Goal: Task Accomplishment & Management: Use online tool/utility

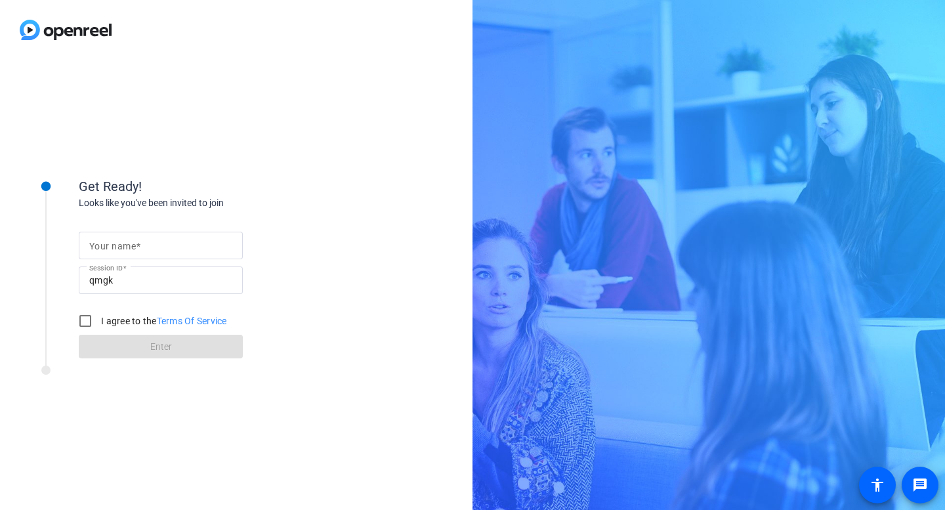
click at [106, 243] on mat-label "Your name" at bounding box center [112, 246] width 47 height 11
click at [106, 243] on input "Your name" at bounding box center [160, 246] width 143 height 16
click at [110, 291] on div "qmgk" at bounding box center [160, 280] width 143 height 28
click at [141, 259] on div at bounding box center [161, 266] width 164 height 14
click at [136, 249] on input "[PERSON_NAME]" at bounding box center [160, 246] width 143 height 16
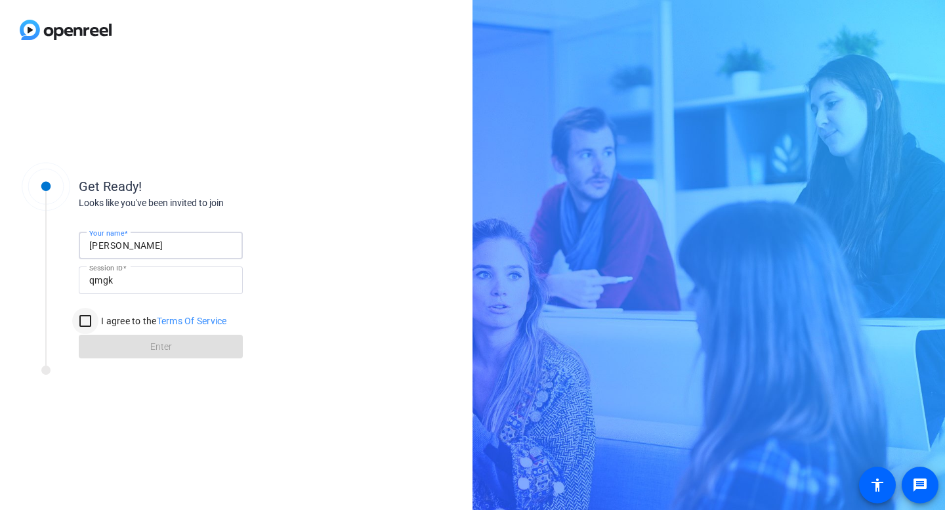
type input "[PERSON_NAME]"
click at [79, 320] on input "I agree to the Terms Of Service" at bounding box center [85, 321] width 26 height 26
checkbox input "true"
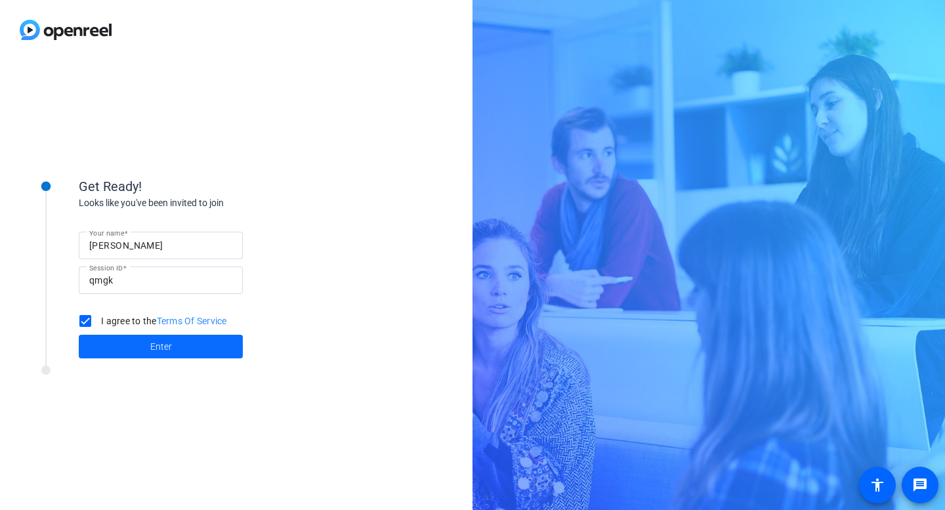
click at [147, 348] on span at bounding box center [161, 347] width 164 height 32
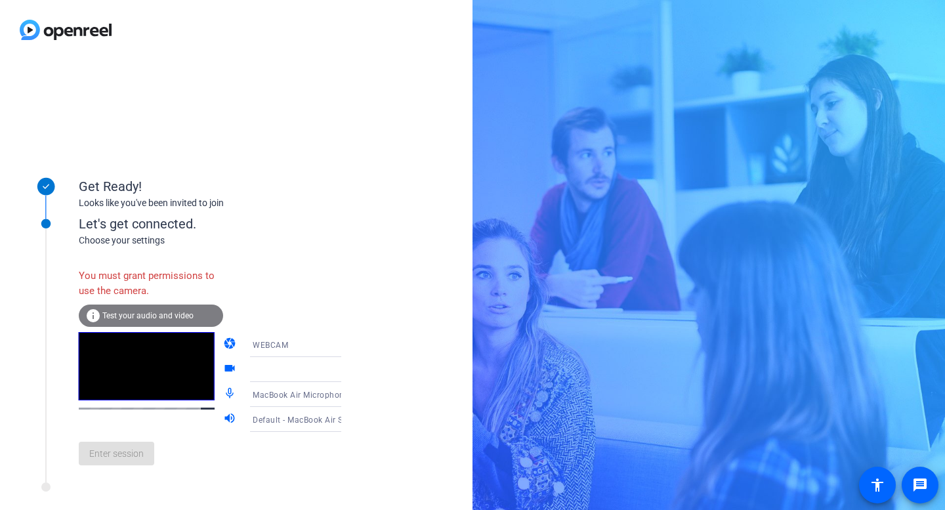
click at [125, 278] on div "You must grant permissions to use the camera." at bounding box center [151, 283] width 144 height 43
click at [118, 314] on span "Test your audio and video" at bounding box center [147, 315] width 91 height 9
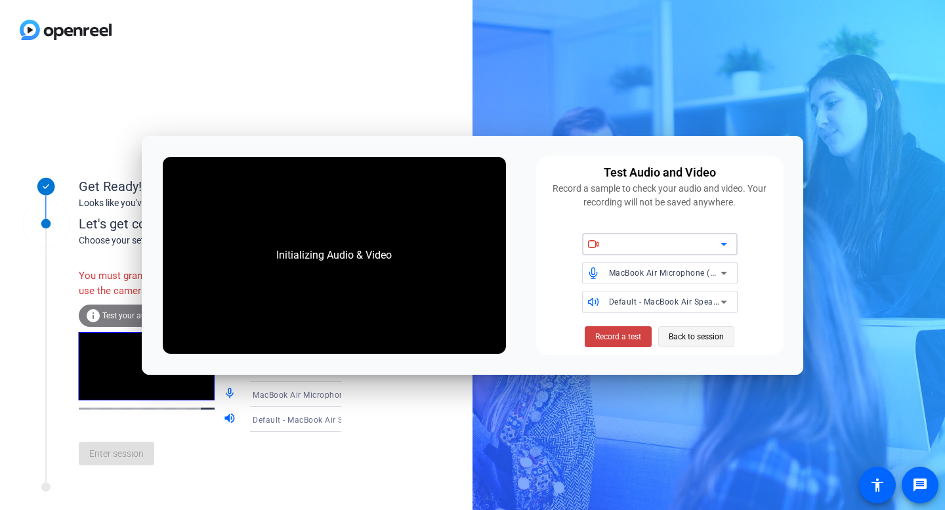
click at [713, 338] on span "Back to session" at bounding box center [696, 336] width 55 height 25
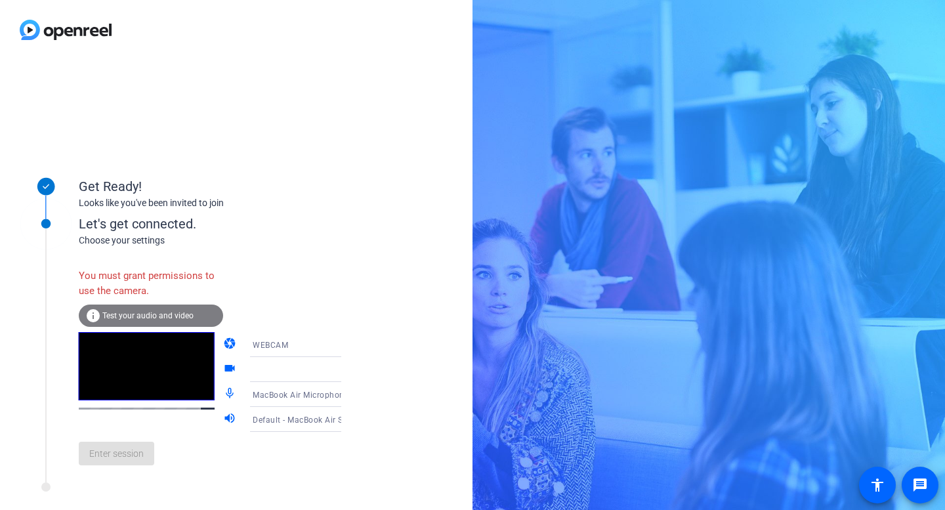
click at [316, 344] on div "WEBCAM" at bounding box center [302, 345] width 98 height 16
click at [247, 399] on span "DESKTOP" at bounding box center [252, 397] width 37 height 16
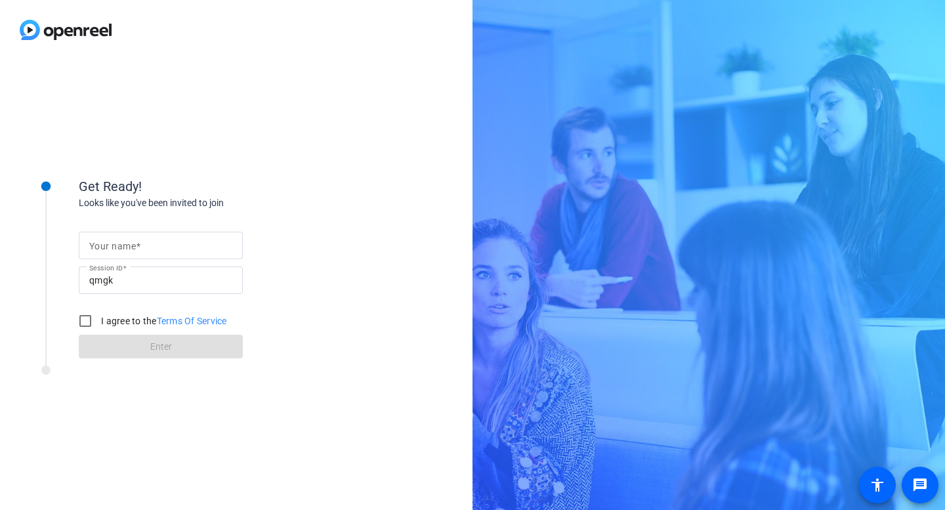
click at [117, 244] on mat-label "Your name" at bounding box center [112, 246] width 47 height 11
click at [117, 244] on input "Your name" at bounding box center [160, 246] width 143 height 16
type input "[PERSON_NAME]"
click at [83, 323] on input "I agree to the Terms Of Service" at bounding box center [85, 321] width 26 height 26
checkbox input "true"
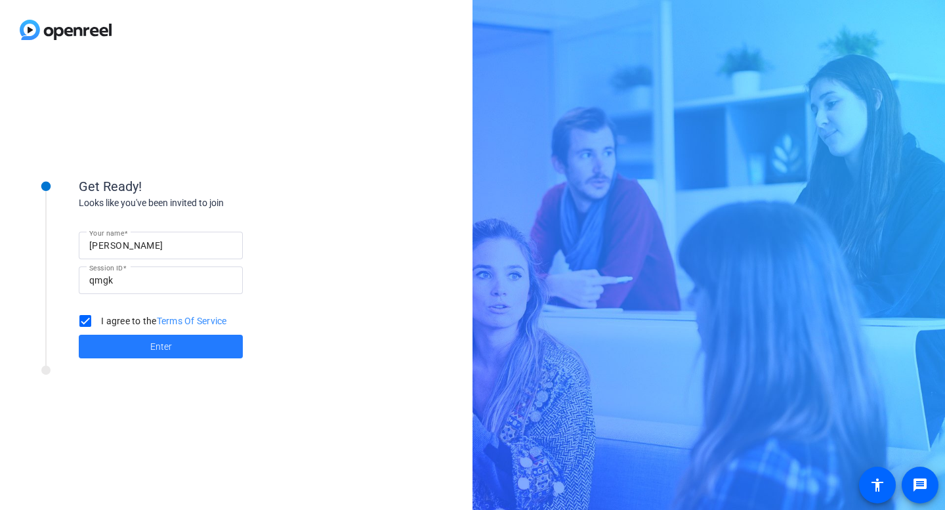
click at [160, 345] on span "Enter" at bounding box center [161, 347] width 22 height 14
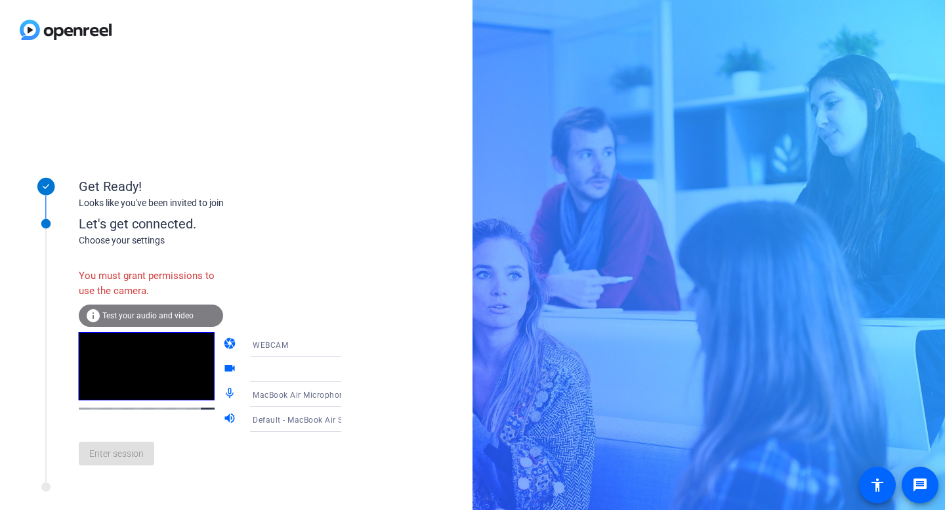
click at [119, 320] on div "info Test your audio and video" at bounding box center [151, 316] width 144 height 22
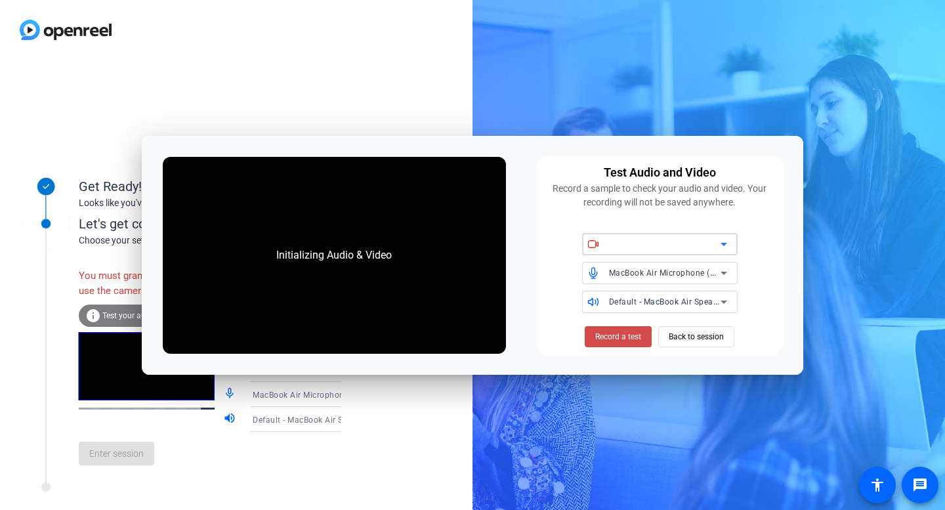
click at [603, 338] on span "Record a test" at bounding box center [618, 337] width 46 height 12
click at [656, 249] on div at bounding box center [665, 244] width 112 height 16
click at [721, 245] on icon at bounding box center [724, 244] width 16 height 16
click at [446, 77] on div "Get Ready! Looks like you've been invited to join Let's get connected. Choose y…" at bounding box center [236, 285] width 473 height 450
click at [706, 334] on span "Back to session" at bounding box center [696, 336] width 55 height 25
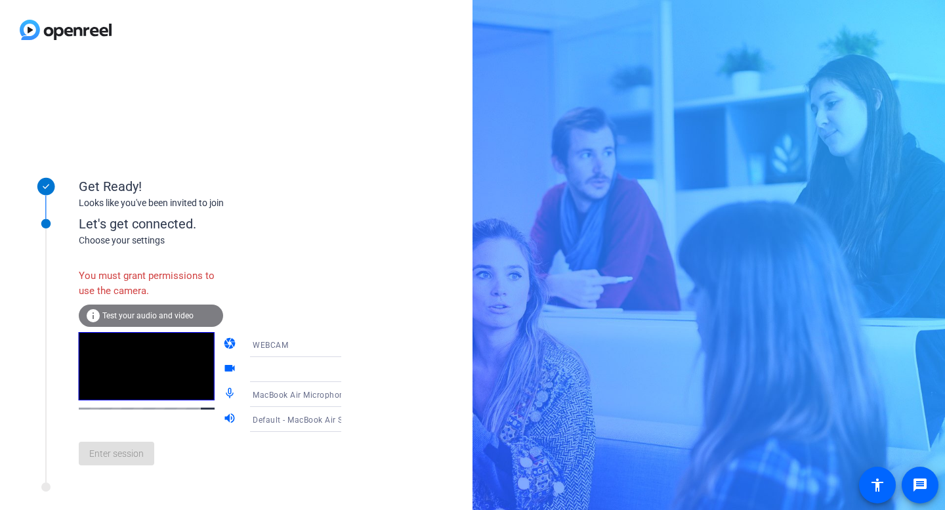
click at [347, 398] on icon at bounding box center [355, 395] width 16 height 16
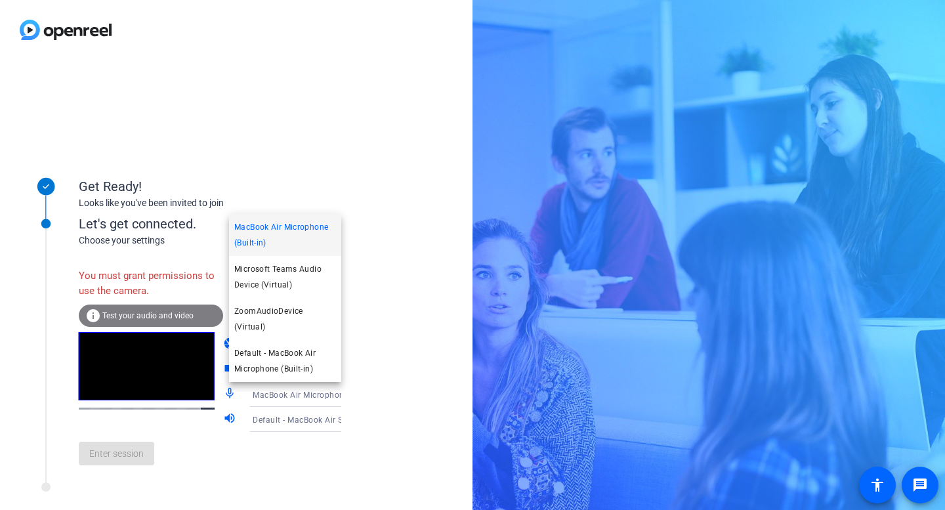
click at [415, 404] on div at bounding box center [472, 255] width 945 height 510
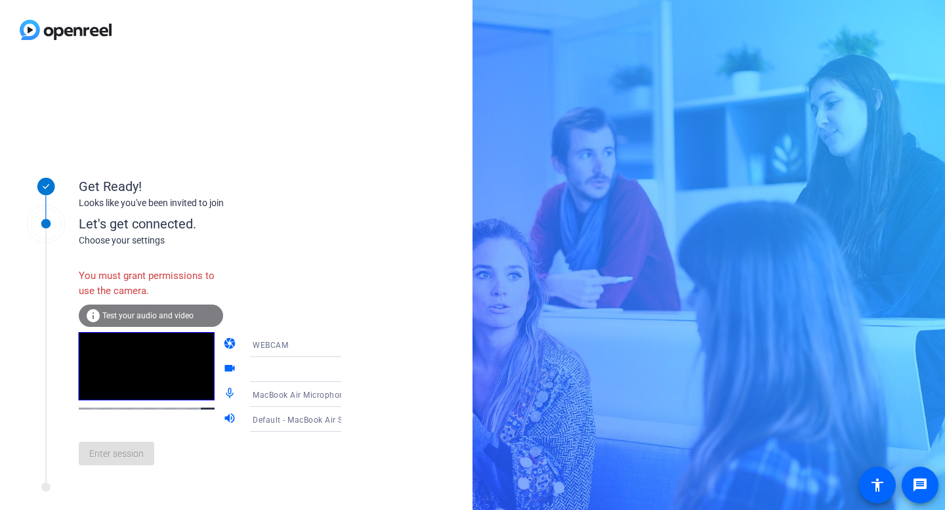
click at [347, 366] on icon at bounding box center [355, 370] width 16 height 16
click at [347, 368] on icon at bounding box center [355, 370] width 16 height 16
click at [242, 373] on div at bounding box center [304, 369] width 125 height 25
click at [113, 475] on div "Enter session" at bounding box center [223, 453] width 289 height 43
click at [148, 370] on video at bounding box center [147, 366] width 136 height 68
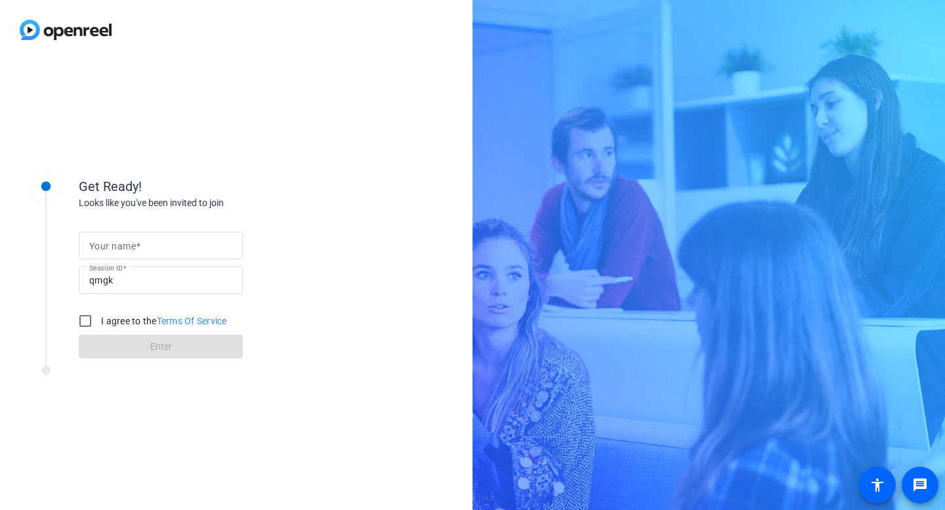
click at [128, 245] on mat-label "Your name" at bounding box center [112, 246] width 47 height 11
click at [128, 245] on input "Your name" at bounding box center [160, 246] width 143 height 16
type input "H"
type input "[PERSON_NAME]"
click at [89, 321] on input "I agree to the Terms Of Service" at bounding box center [85, 321] width 26 height 26
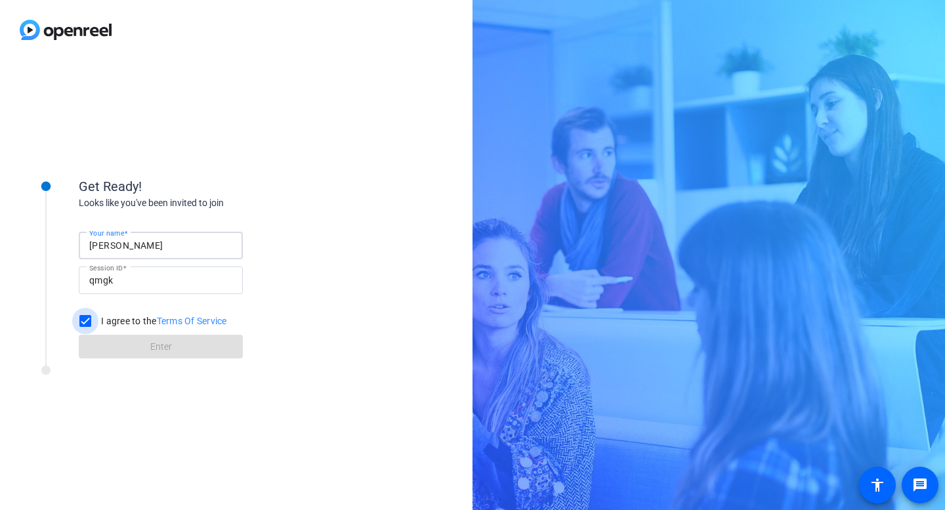
checkbox input "true"
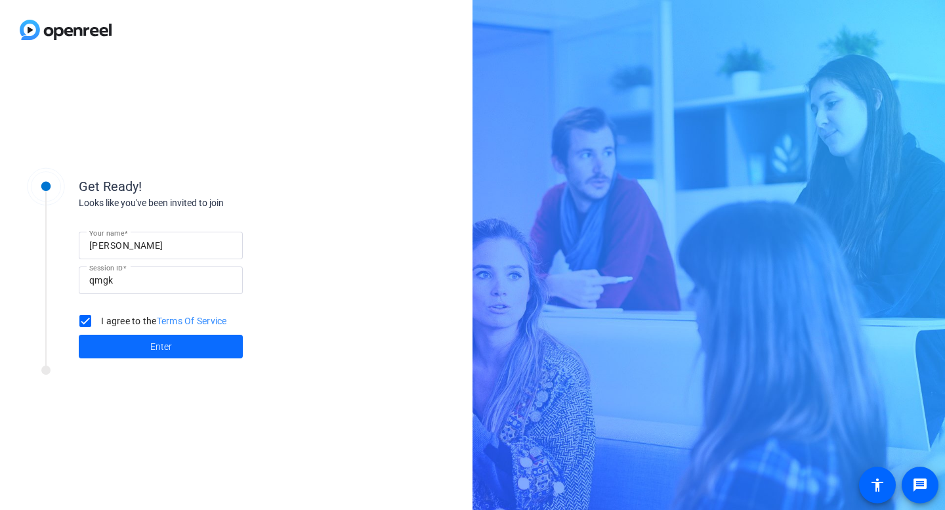
click at [127, 345] on span at bounding box center [161, 347] width 164 height 32
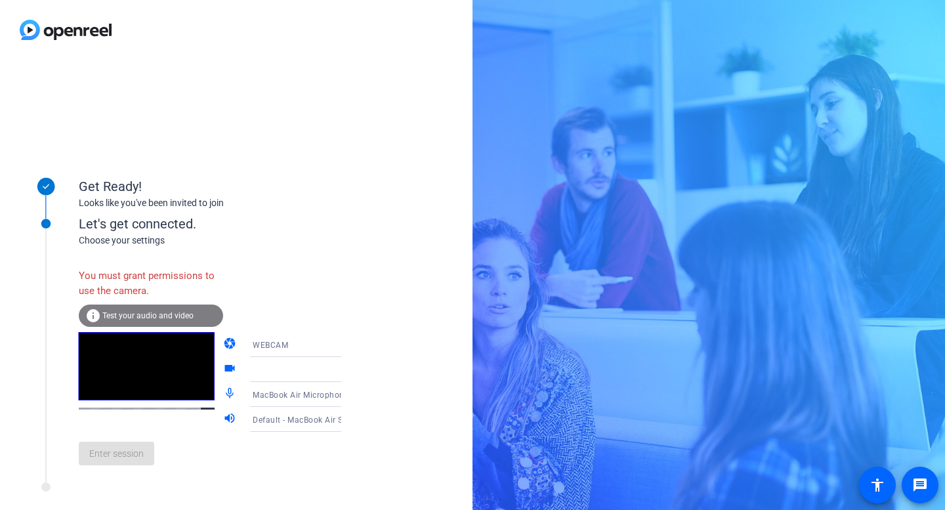
click at [351, 370] on icon at bounding box center [354, 369] width 7 height 3
click at [257, 371] on div at bounding box center [302, 370] width 98 height 16
click at [135, 313] on span "Test your audio and video" at bounding box center [147, 315] width 91 height 9
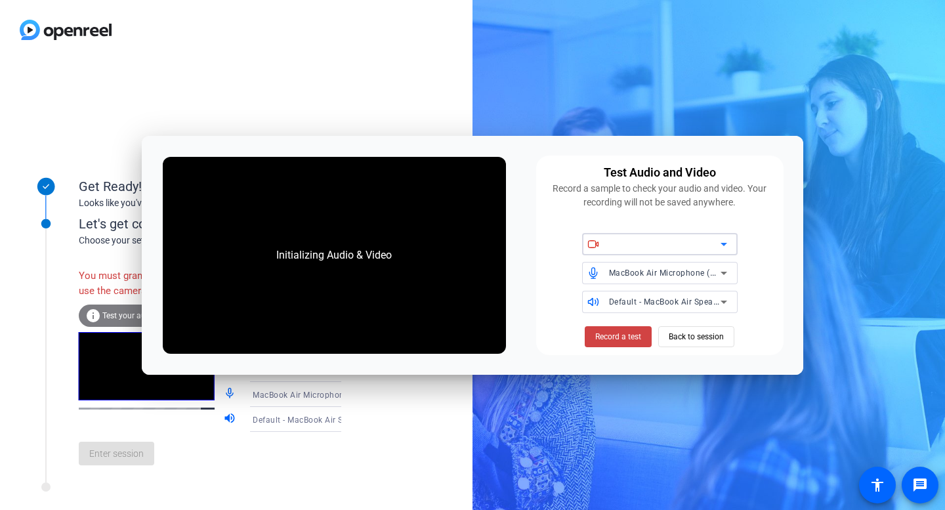
click at [405, 297] on div "Initializing Audio & Video" at bounding box center [334, 255] width 343 height 197
click at [709, 346] on span "Back to session" at bounding box center [696, 336] width 55 height 25
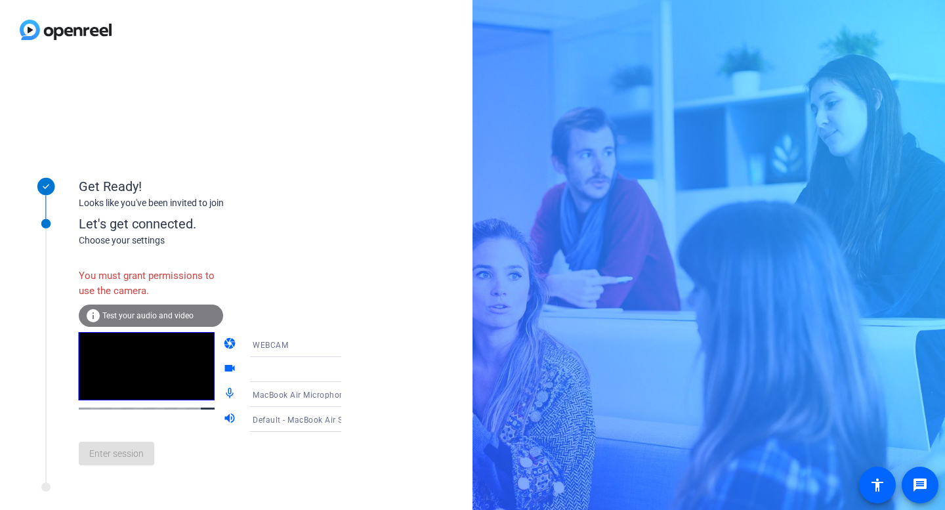
click at [148, 228] on div "Let's get connected." at bounding box center [223, 224] width 289 height 20
click at [190, 314] on span "Test your audio and video" at bounding box center [147, 315] width 91 height 9
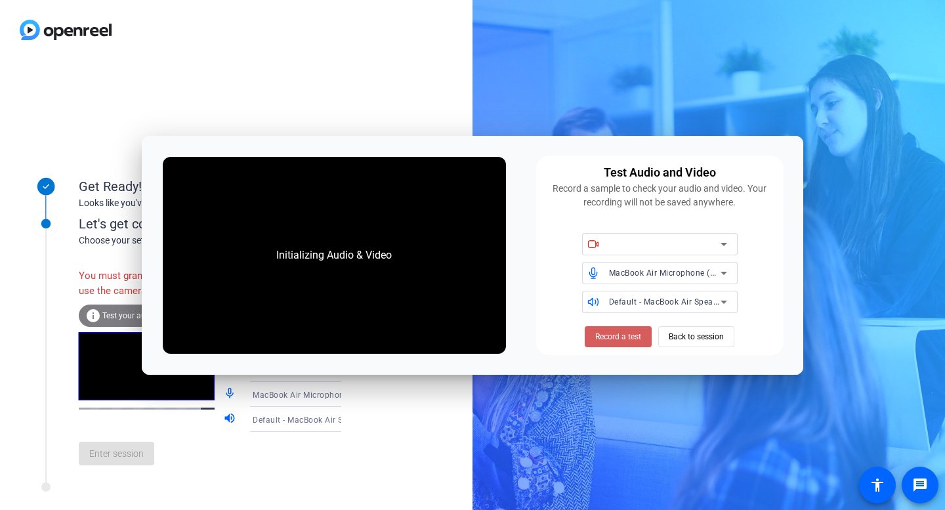
click at [634, 335] on span "Record a test" at bounding box center [618, 337] width 46 height 12
click at [718, 247] on icon at bounding box center [724, 244] width 16 height 16
click at [730, 245] on icon at bounding box center [724, 244] width 16 height 16
click at [686, 275] on span "MacBook Air Microphone (Built-in)" at bounding box center [674, 272] width 131 height 11
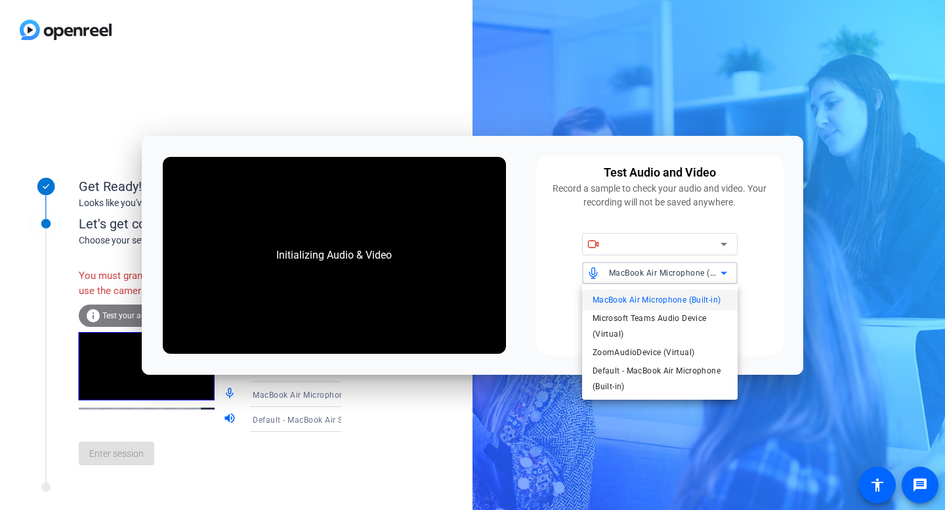
click at [686, 274] on div at bounding box center [472, 255] width 945 height 510
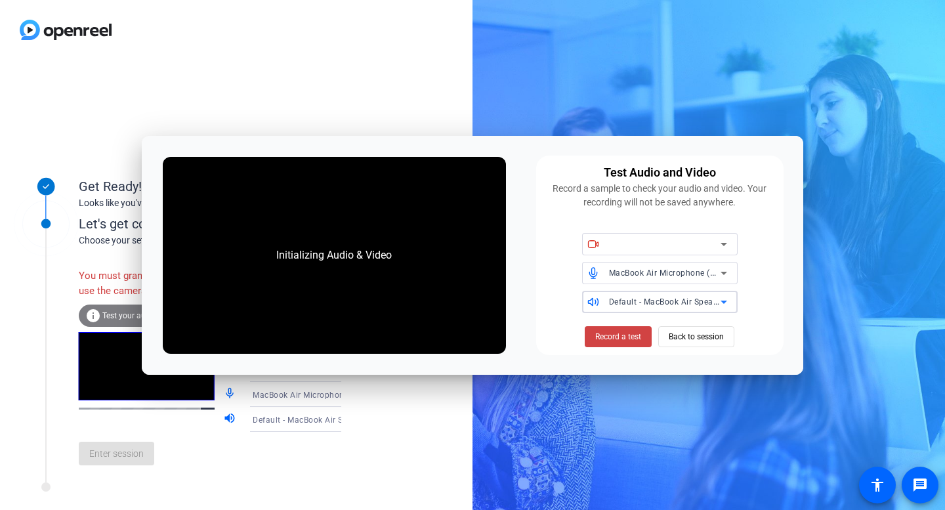
click at [706, 303] on span "Default - MacBook Air Speakers (Built-in)" at bounding box center [687, 301] width 156 height 11
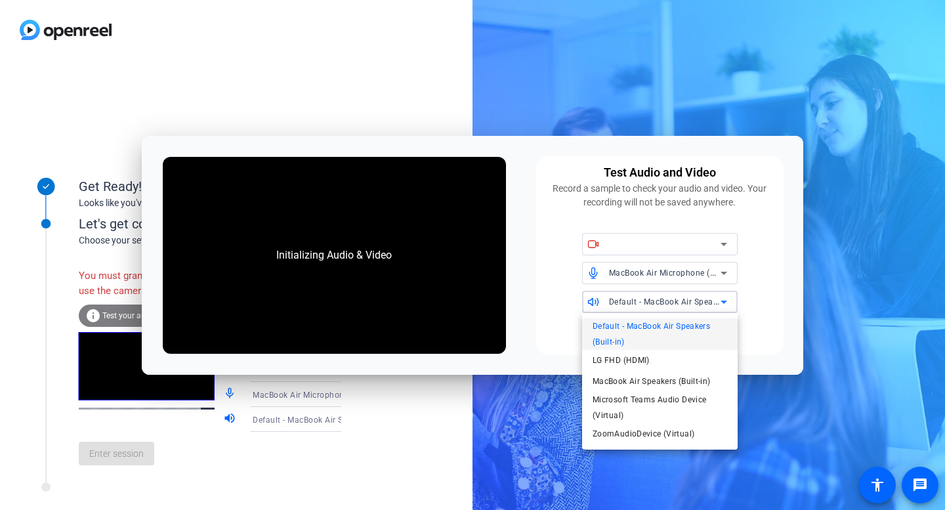
click at [706, 303] on div at bounding box center [472, 255] width 945 height 510
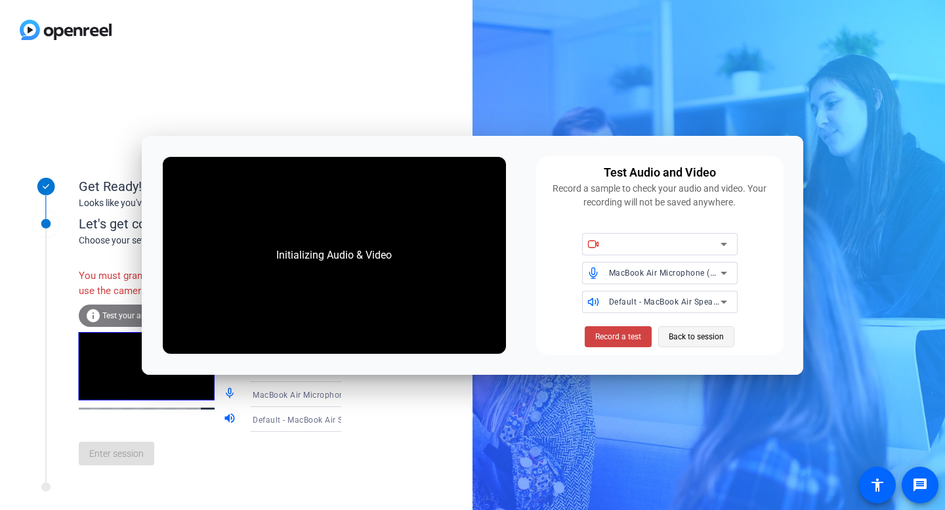
click at [712, 338] on span "Back to session" at bounding box center [696, 336] width 55 height 25
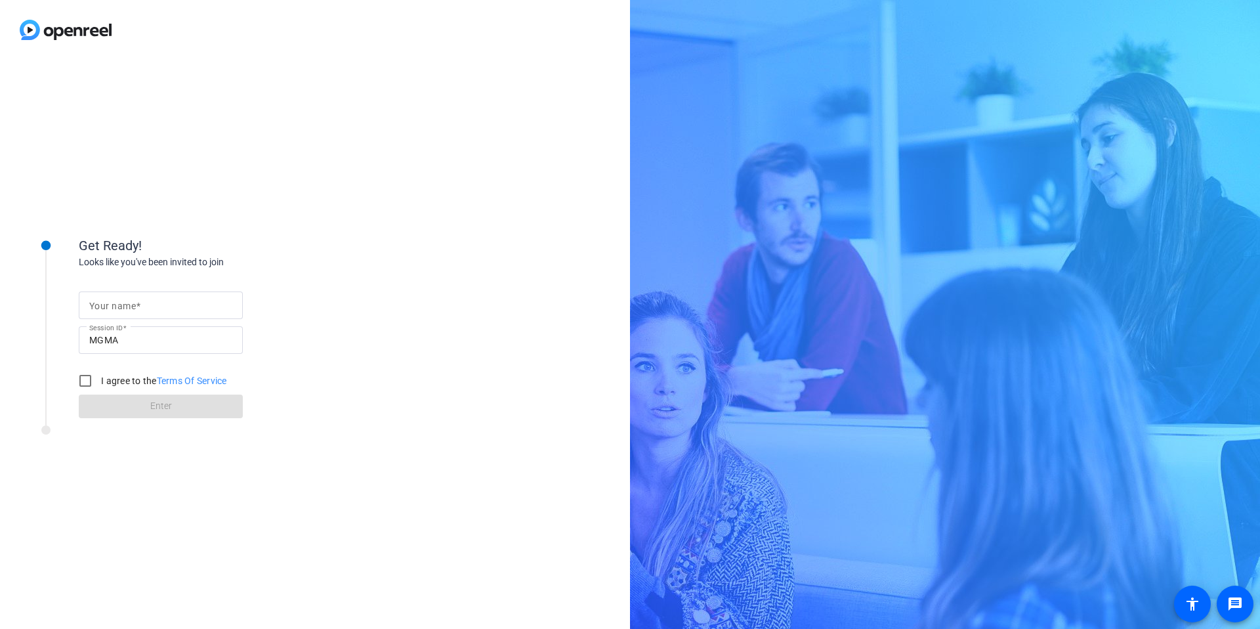
click at [135, 307] on mat-label "Your name" at bounding box center [112, 306] width 47 height 11
click at [135, 307] on input "Your name" at bounding box center [160, 305] width 143 height 16
type input "[PERSON_NAME]"
click at [87, 380] on input "I agree to the Terms Of Service" at bounding box center [85, 381] width 26 height 26
checkbox input "true"
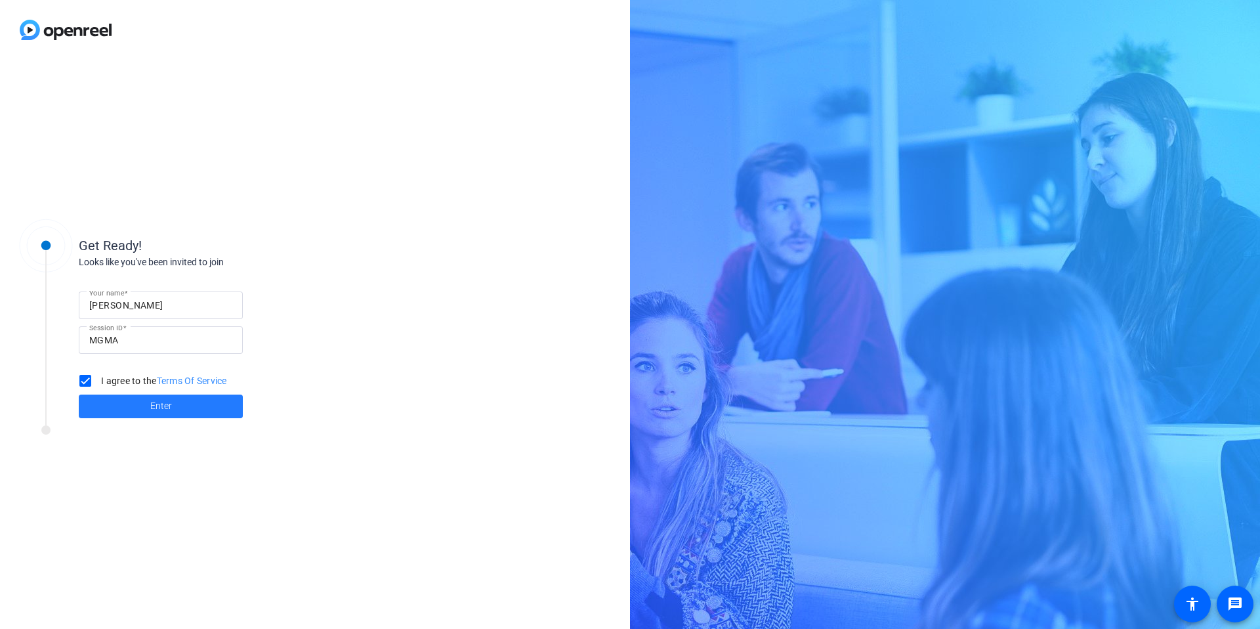
click at [125, 405] on span at bounding box center [161, 406] width 164 height 32
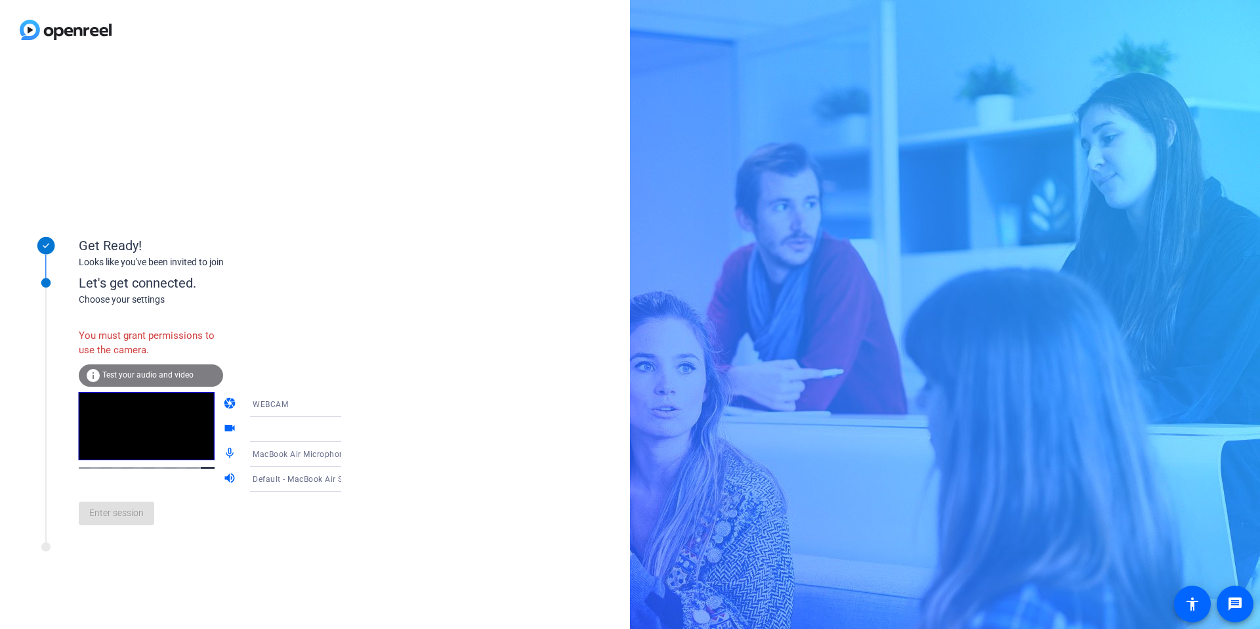
click at [351, 404] on icon at bounding box center [354, 404] width 7 height 3
click at [254, 457] on span "DESKTOP" at bounding box center [252, 456] width 37 height 16
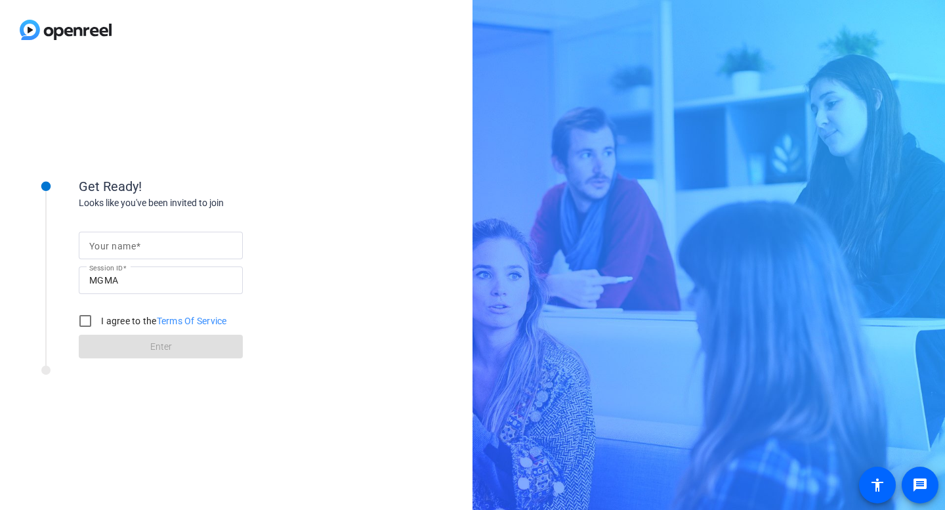
click at [152, 225] on form "Your name Session ID MGMA I agree to the Terms Of Service Enter" at bounding box center [161, 291] width 164 height 134
click at [142, 245] on input "Your name" at bounding box center [160, 246] width 143 height 16
type input "jackie day"
click at [86, 318] on input "I agree to the Terms Of Service" at bounding box center [85, 321] width 26 height 26
checkbox input "true"
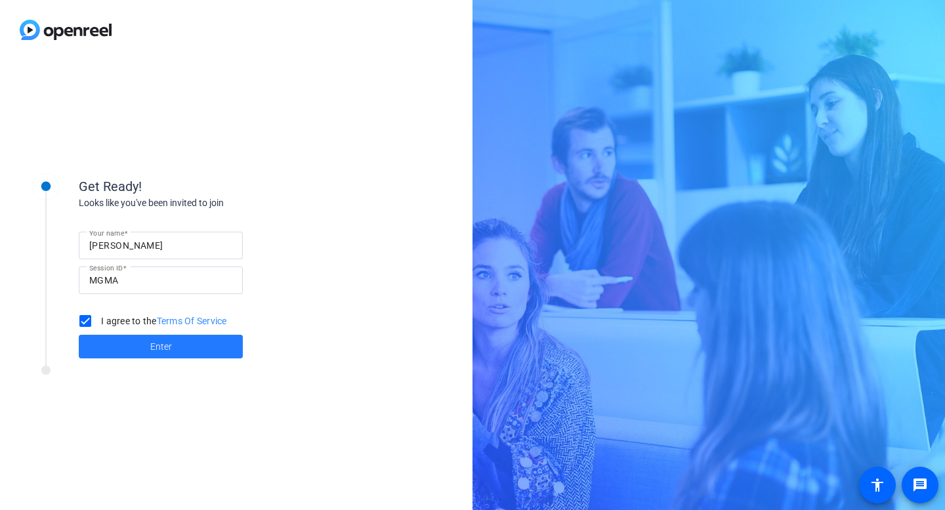
click at [134, 336] on span at bounding box center [161, 347] width 164 height 32
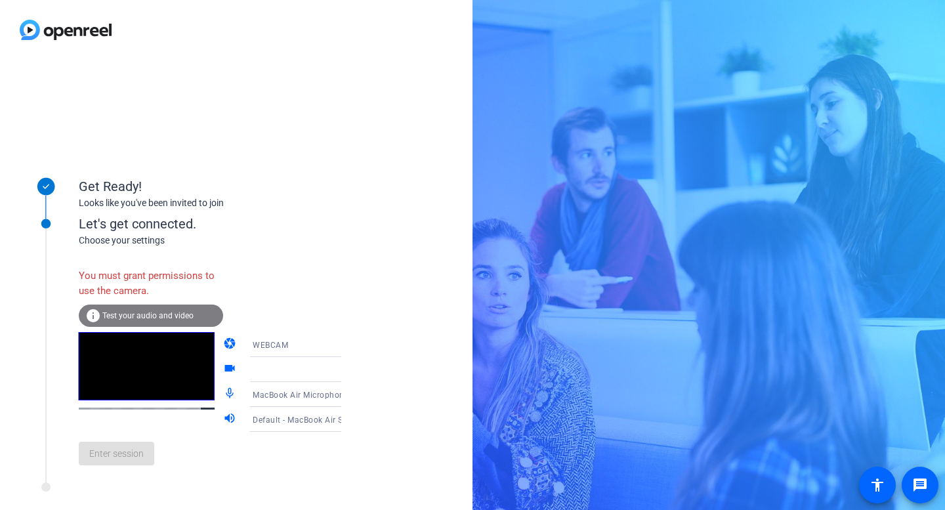
click at [110, 319] on span "Test your audio and video" at bounding box center [147, 315] width 91 height 9
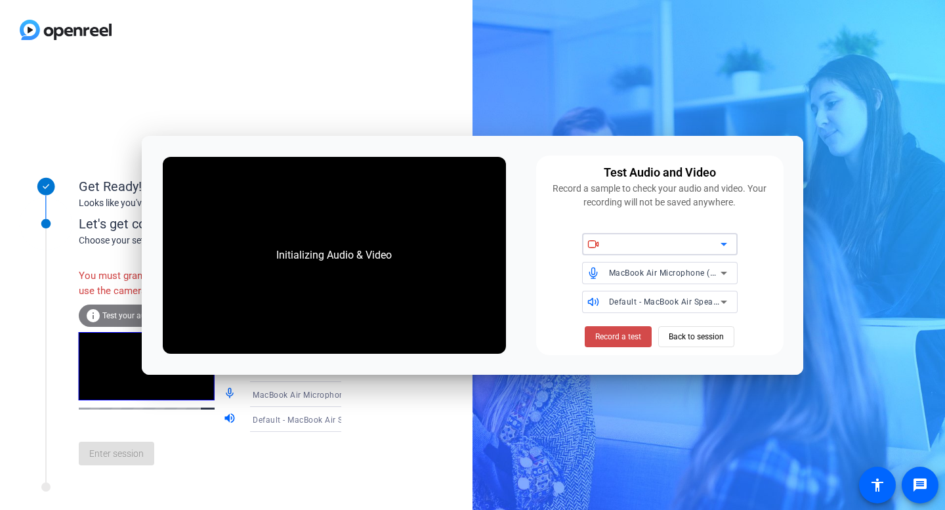
click at [604, 337] on span "Record a test" at bounding box center [618, 337] width 46 height 12
click at [725, 247] on icon at bounding box center [724, 244] width 16 height 16
click at [627, 342] on span "Record a test" at bounding box center [618, 337] width 46 height 12
click at [709, 335] on span "Back to session" at bounding box center [696, 336] width 55 height 25
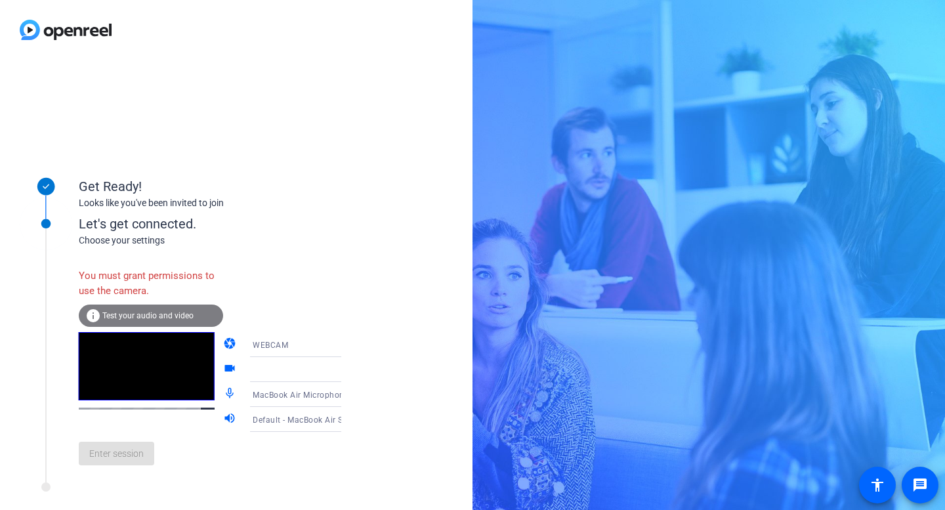
click at [347, 371] on icon at bounding box center [355, 370] width 16 height 16
click at [351, 343] on icon at bounding box center [354, 344] width 7 height 3
click at [253, 398] on span "DESKTOP" at bounding box center [252, 397] width 37 height 16
click at [347, 348] on icon at bounding box center [355, 345] width 16 height 16
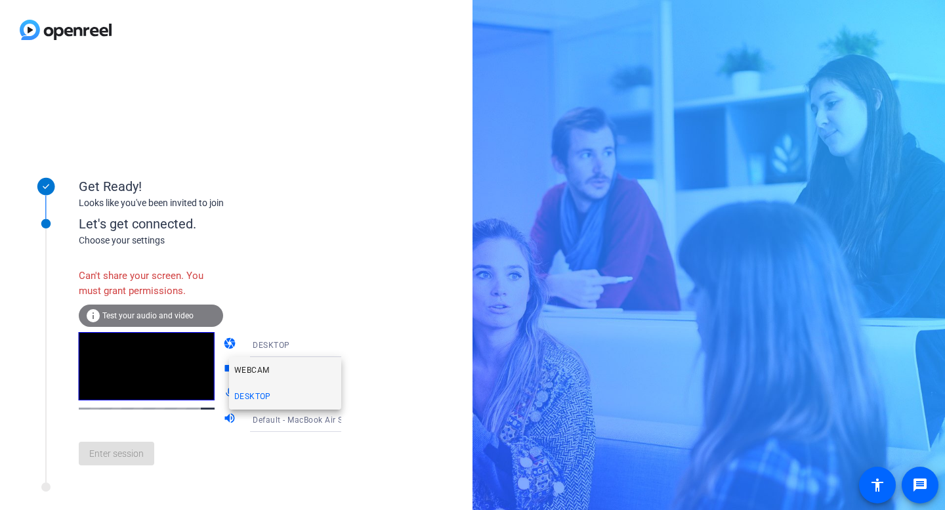
click at [262, 369] on span "WEBCAM" at bounding box center [251, 370] width 35 height 16
click at [347, 368] on icon at bounding box center [355, 370] width 16 height 16
click at [347, 393] on icon at bounding box center [355, 395] width 16 height 16
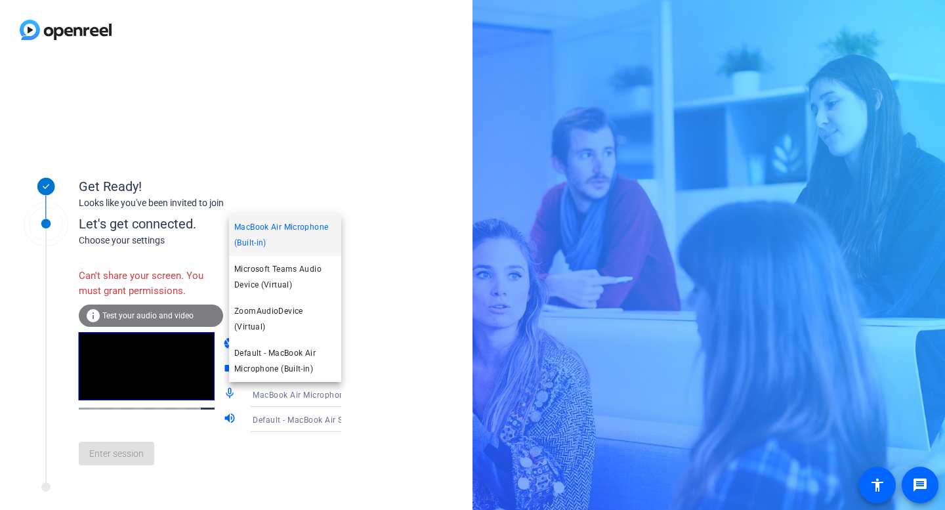
click at [375, 377] on div at bounding box center [472, 255] width 945 height 510
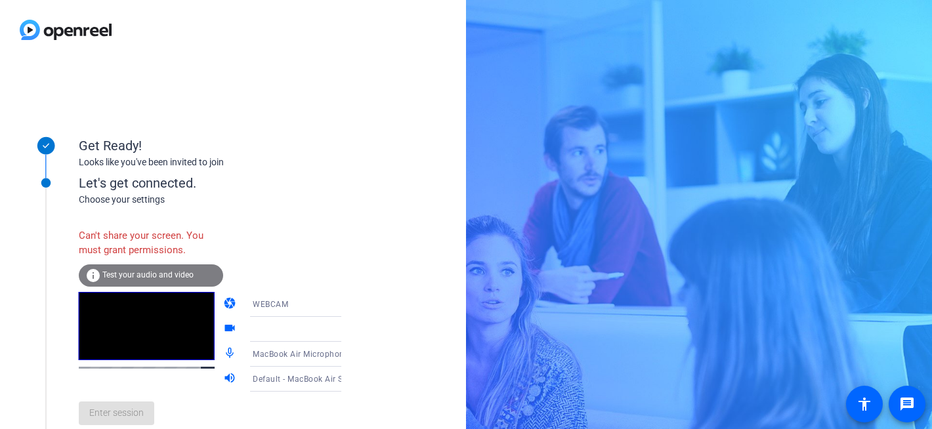
click at [134, 360] on video at bounding box center [147, 326] width 136 height 68
click at [287, 198] on div "Choose your settings" at bounding box center [223, 200] width 289 height 14
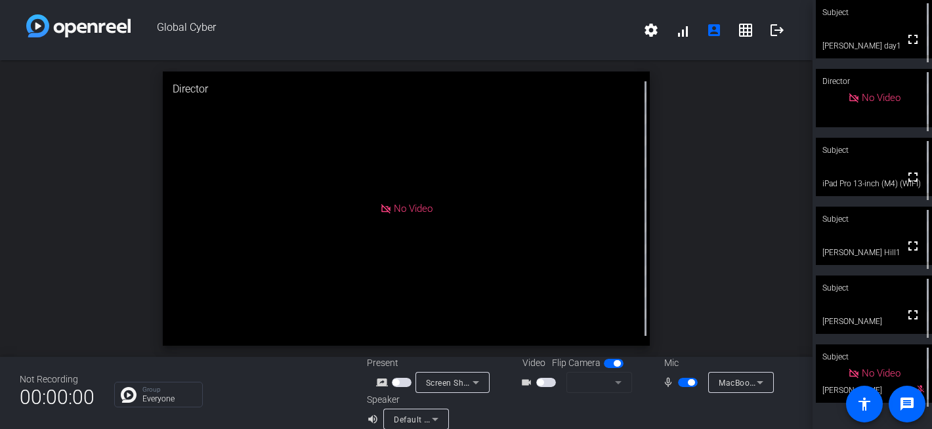
scroll to position [15, 0]
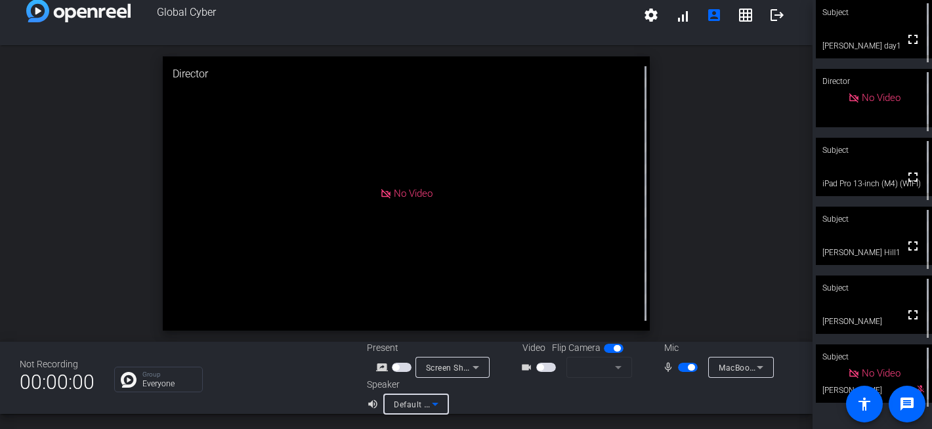
click at [436, 406] on icon at bounding box center [435, 404] width 16 height 16
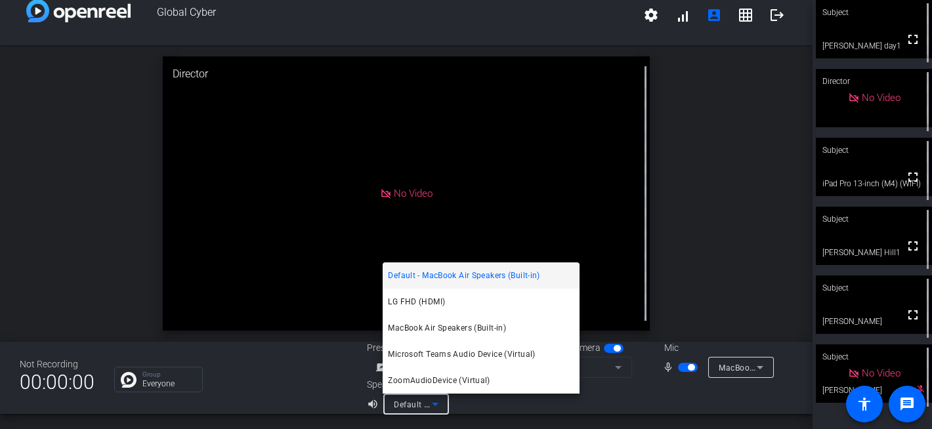
click at [511, 416] on div at bounding box center [466, 214] width 932 height 429
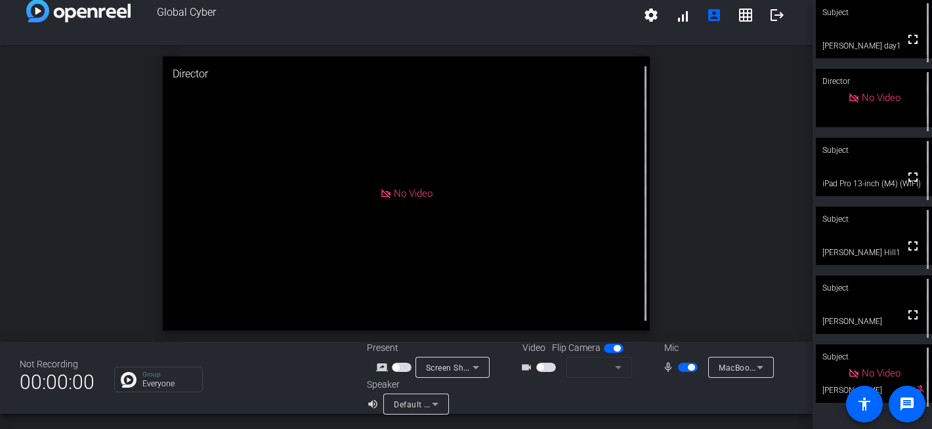
click at [374, 401] on mat-icon "volume_up" at bounding box center [375, 404] width 16 height 16
click at [368, 400] on mat-icon "volume_up" at bounding box center [375, 404] width 16 height 16
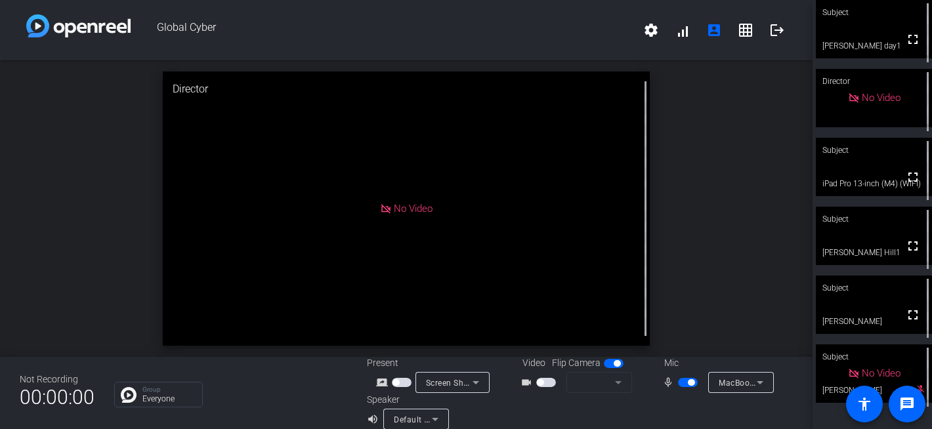
click at [696, 383] on span "button" at bounding box center [688, 382] width 20 height 9
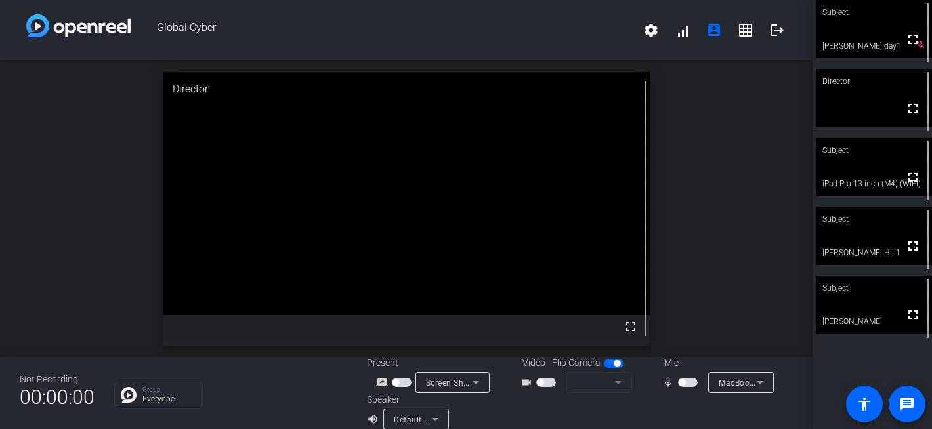
click at [685, 380] on span "button" at bounding box center [688, 382] width 20 height 9
click at [688, 386] on span "button" at bounding box center [688, 382] width 20 height 9
click at [679, 382] on span "button" at bounding box center [682, 382] width 7 height 7
click at [690, 387] on span "button" at bounding box center [688, 382] width 20 height 9
click at [688, 383] on span "button" at bounding box center [688, 382] width 20 height 9
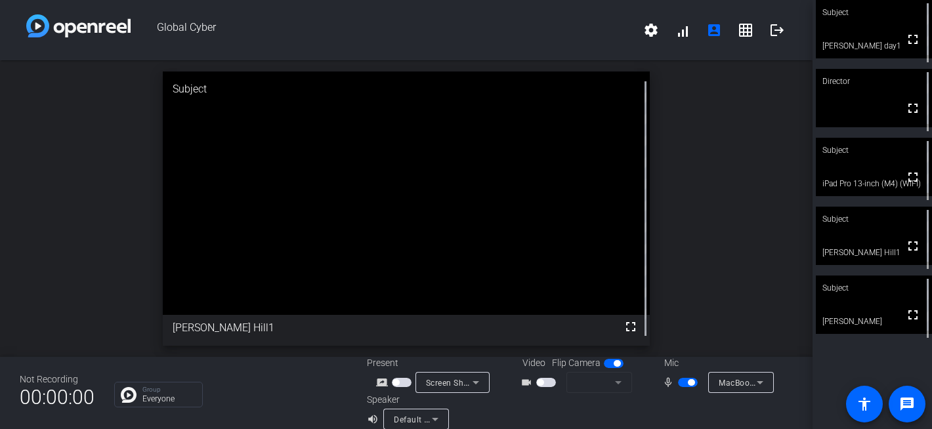
click at [688, 383] on button "button" at bounding box center [688, 382] width 20 height 9
click at [688, 383] on span "button" at bounding box center [688, 382] width 20 height 9
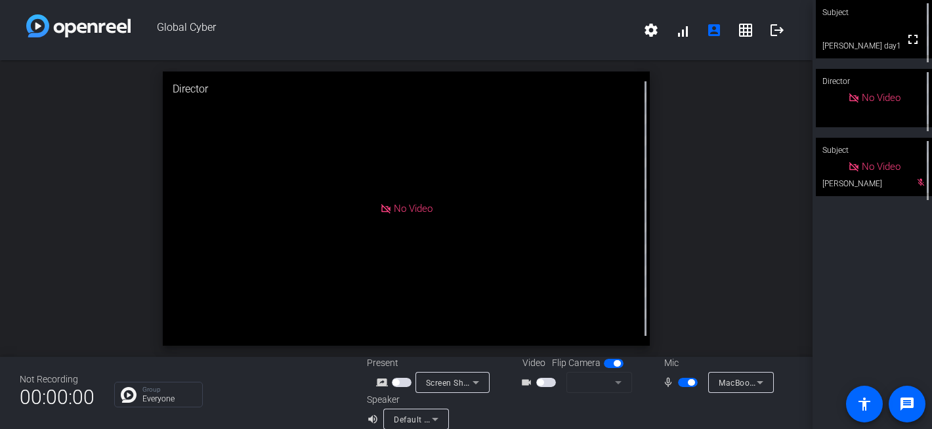
click at [690, 382] on span "button" at bounding box center [691, 382] width 7 height 7
click at [683, 383] on span "button" at bounding box center [682, 382] width 7 height 7
